Goal: Information Seeking & Learning: Learn about a topic

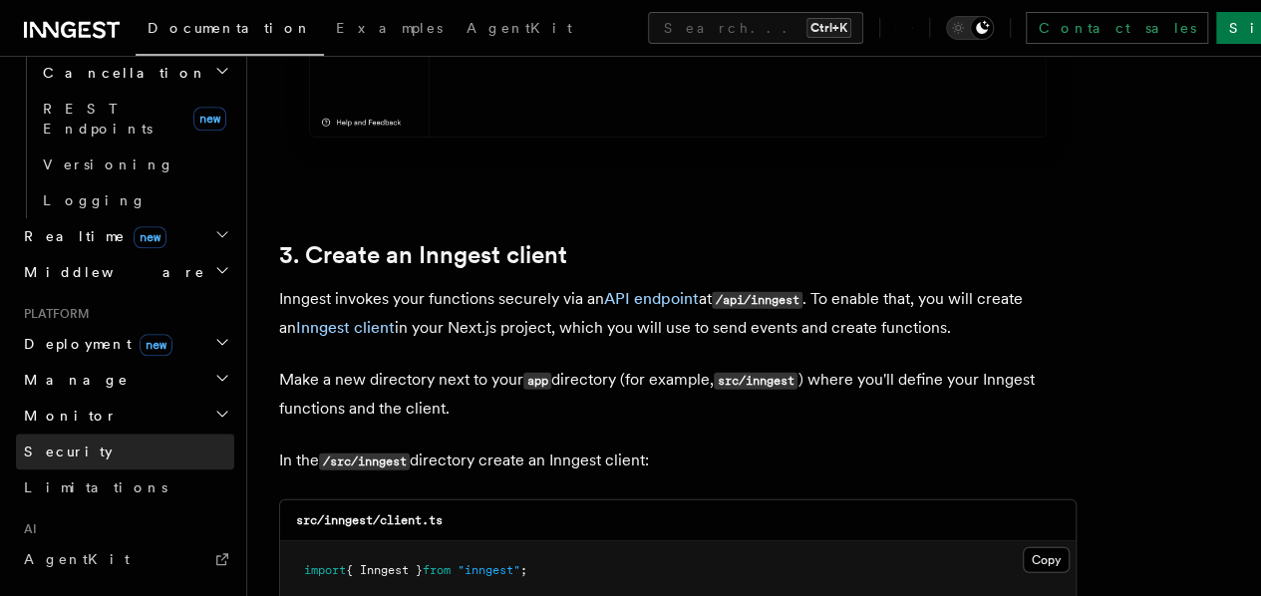
scroll to position [797, 0]
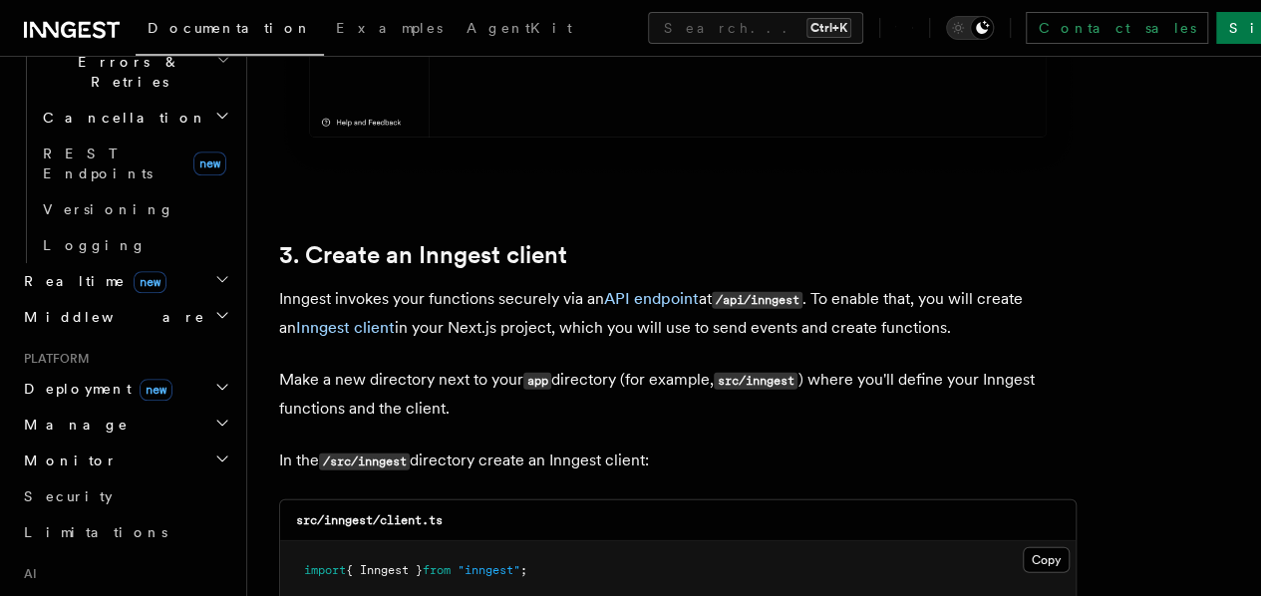
click at [153, 299] on h2 "Middleware" at bounding box center [125, 317] width 218 height 36
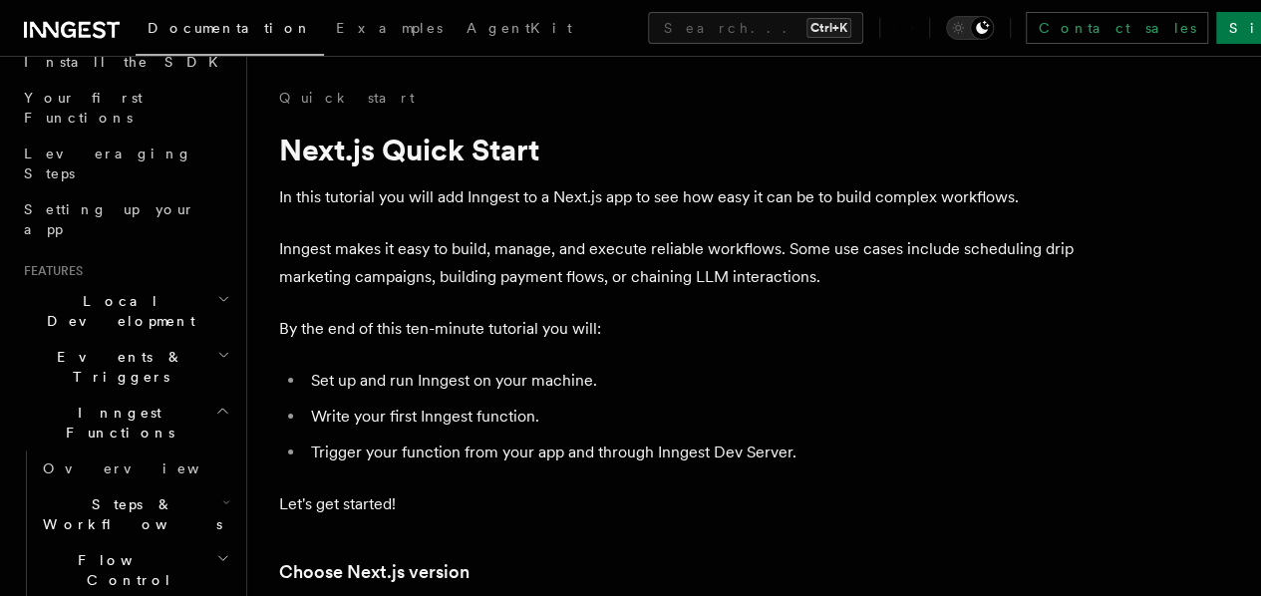
scroll to position [0, 0]
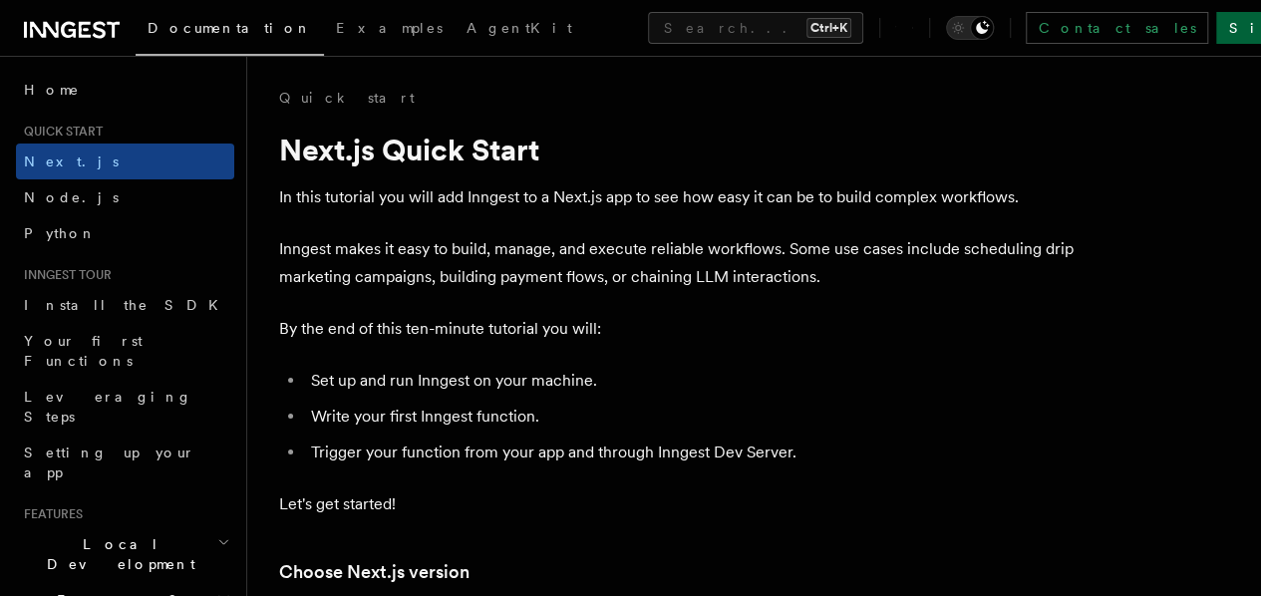
click at [1216, 24] on link "Sign Up" at bounding box center [1282, 28] width 132 height 32
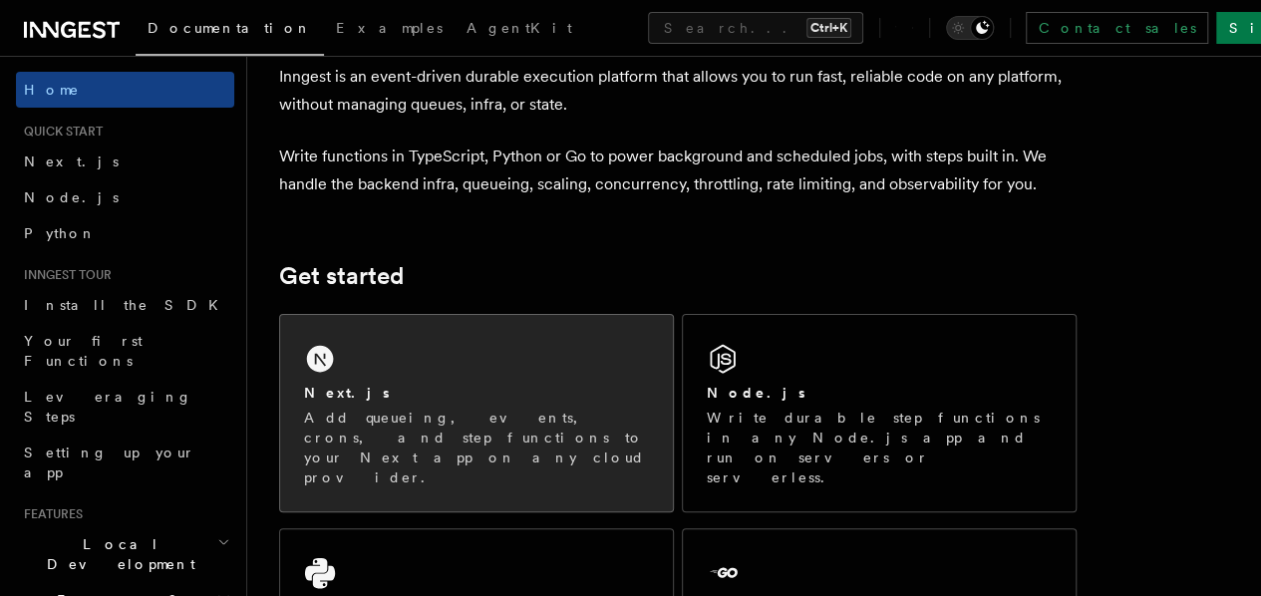
scroll to position [199, 0]
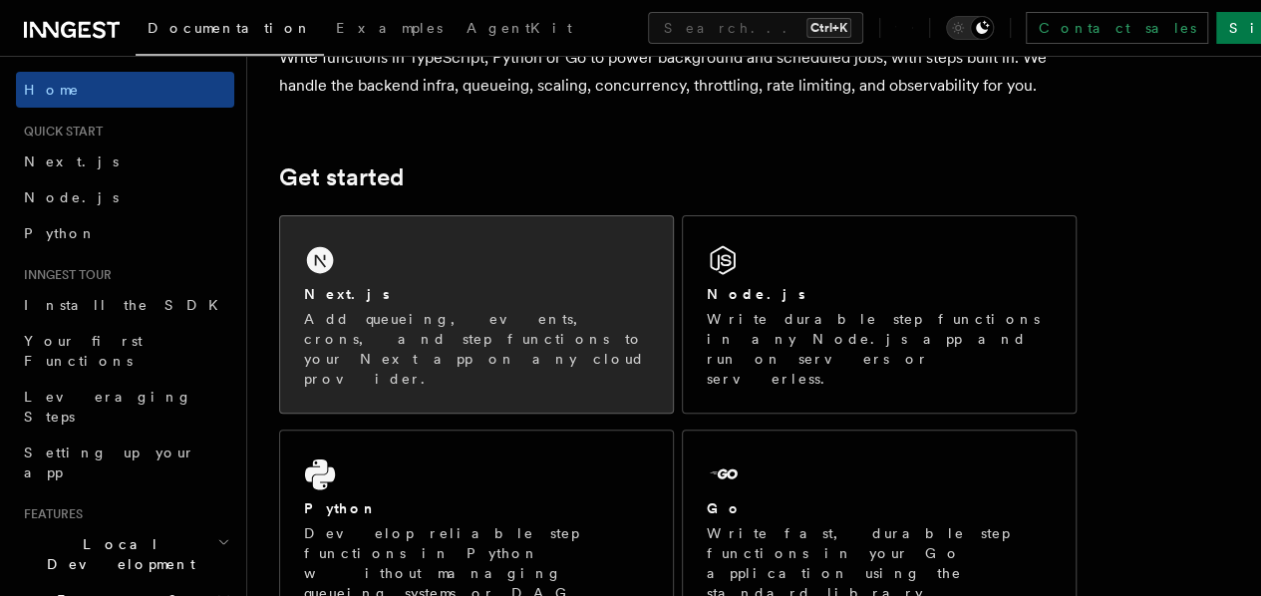
click at [514, 285] on div "Next.js Add queueing, events, crons, and step functions to your Next app on any…" at bounding box center [476, 314] width 393 height 196
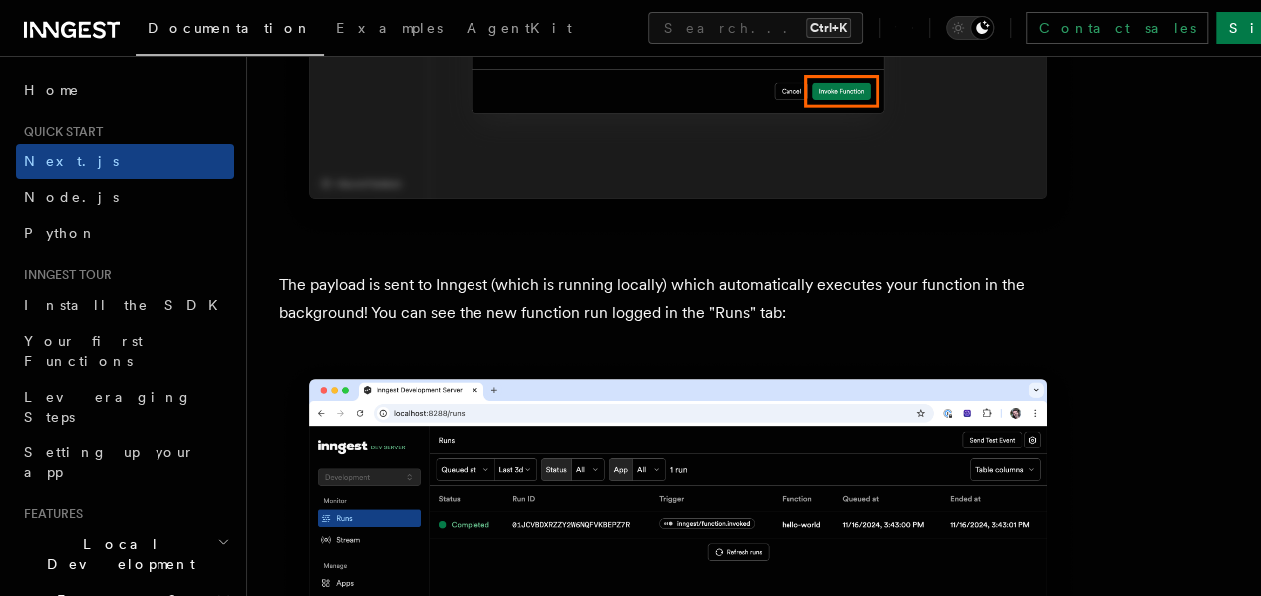
scroll to position [7076, 0]
